Goal: Browse casually

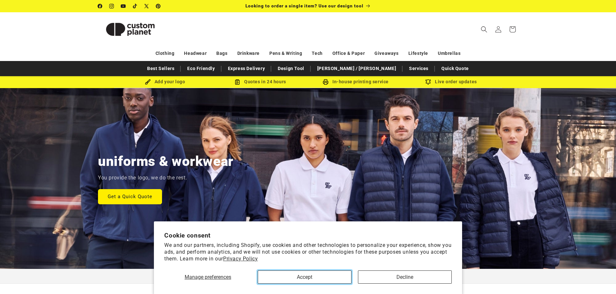
click at [338, 276] on button "Accept" at bounding box center [305, 277] width 94 height 13
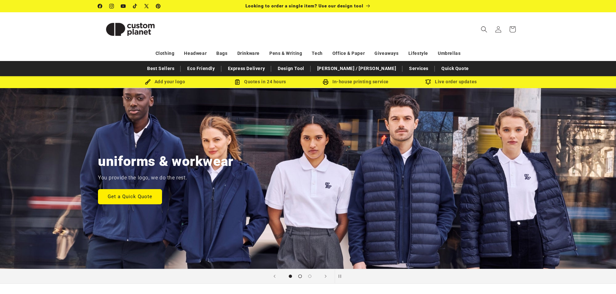
click at [299, 278] on span "Load slide 2 of 3" at bounding box center [300, 277] width 4 height 4
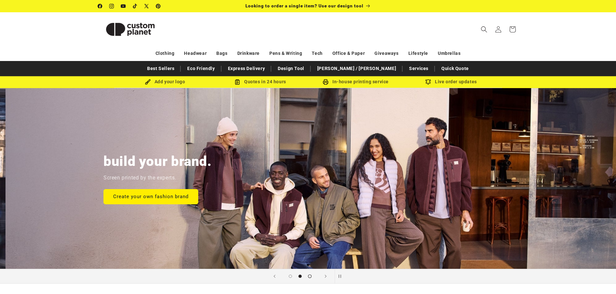
scroll to position [0, 616]
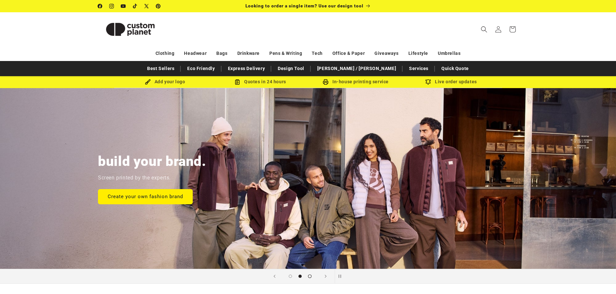
click at [308, 276] on span "Load slide 3 of 3" at bounding box center [310, 277] width 4 height 4
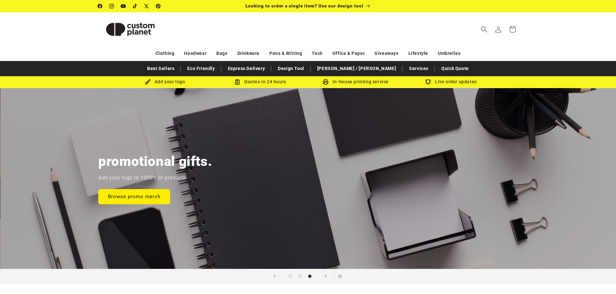
scroll to position [0, 1231]
click at [132, 28] on img at bounding box center [130, 29] width 65 height 29
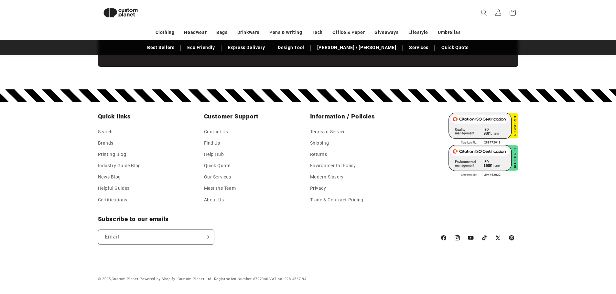
scroll to position [0, 1231]
